Goal: Information Seeking & Learning: Learn about a topic

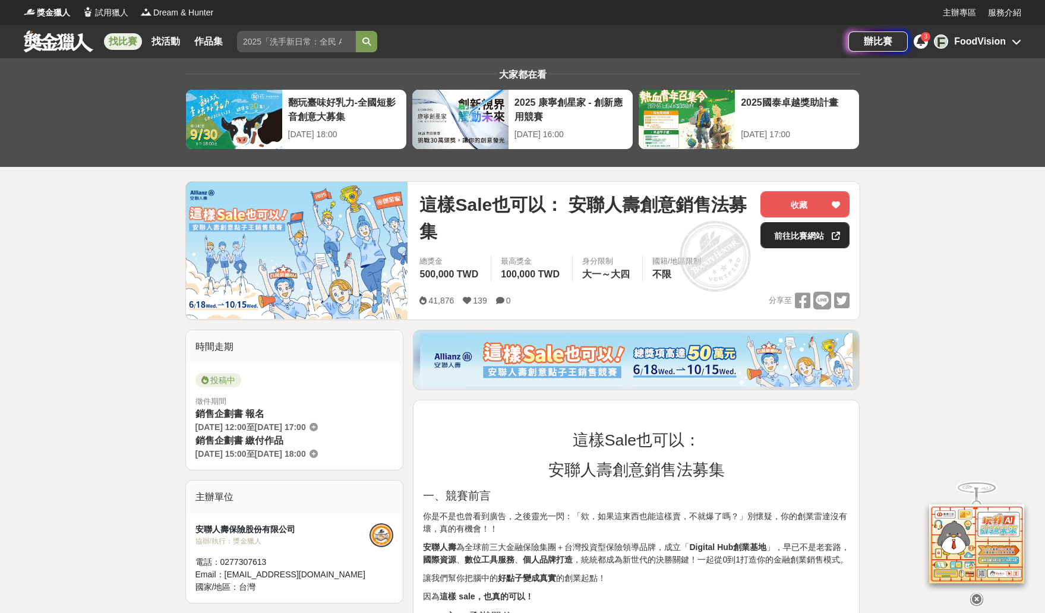
click at [792, 239] on link "前往比賽網站" at bounding box center [804, 235] width 89 height 26
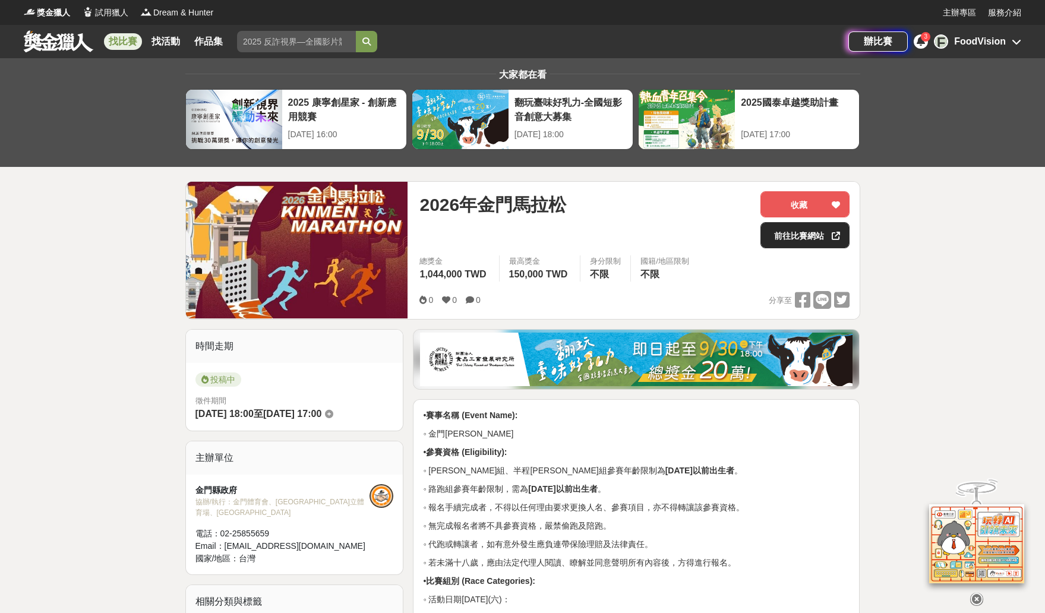
click at [795, 235] on link "前往比賽網站" at bounding box center [804, 235] width 89 height 26
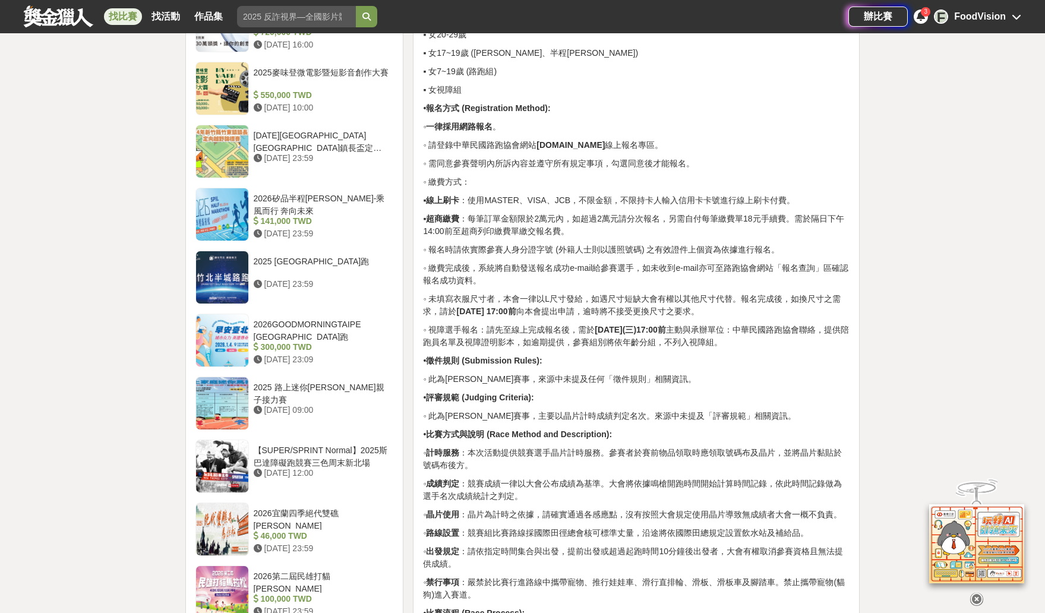
scroll to position [994, 0]
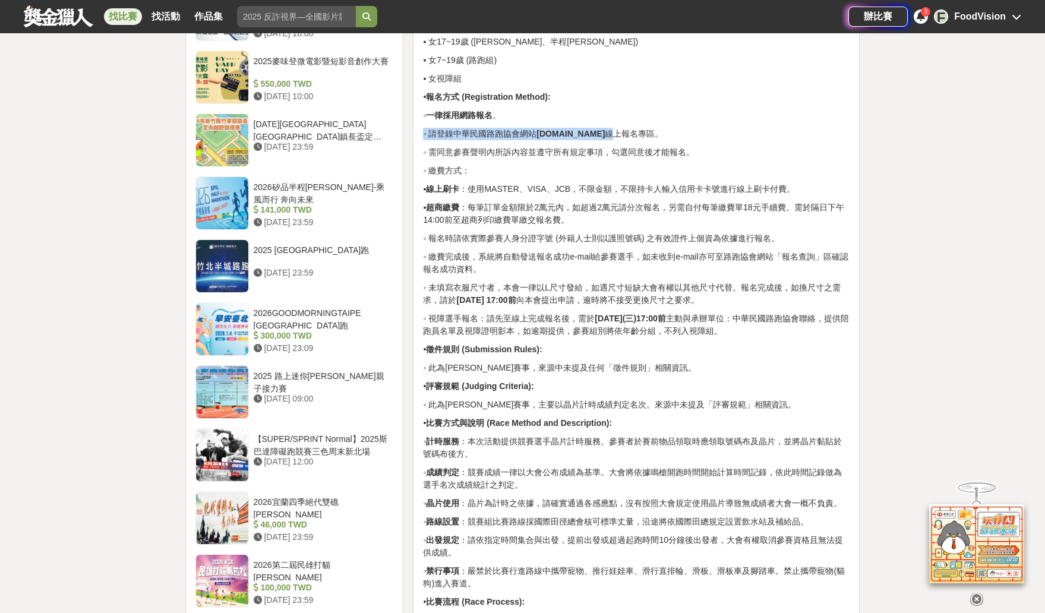
drag, startPoint x: 644, startPoint y: 121, endPoint x: 595, endPoint y: 113, distance: 50.4
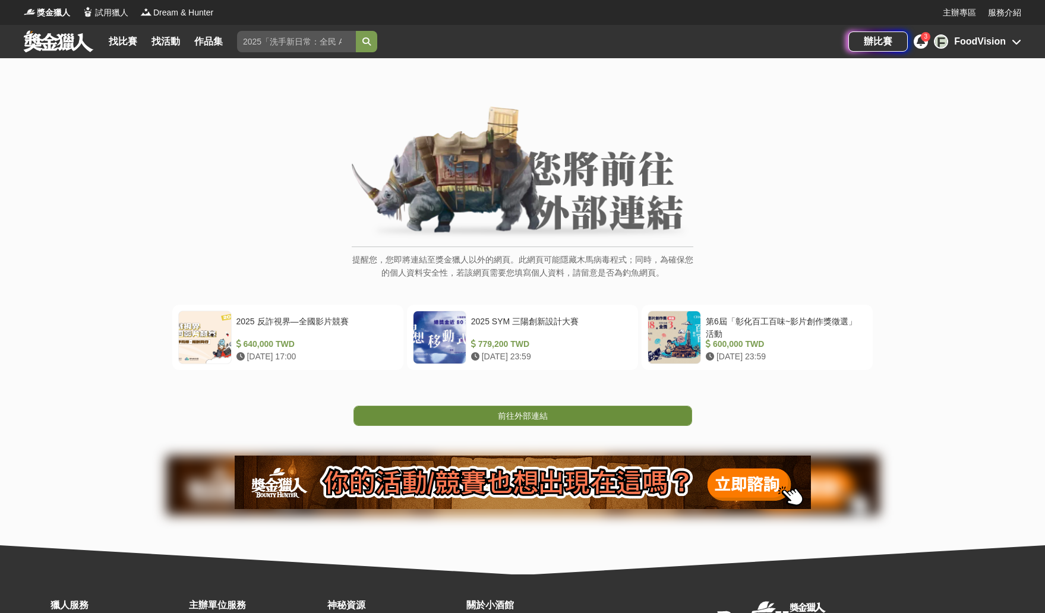
click at [474, 418] on link "前往外部連結" at bounding box center [522, 416] width 339 height 20
